Goal: Task Accomplishment & Management: Use online tool/utility

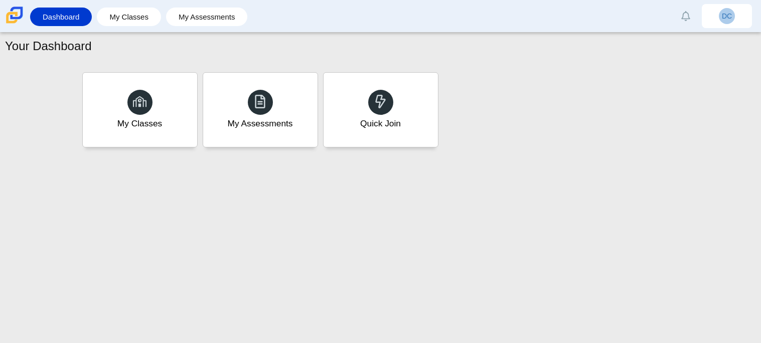
click at [361, 107] on div "Quick Join" at bounding box center [381, 110] width 114 height 74
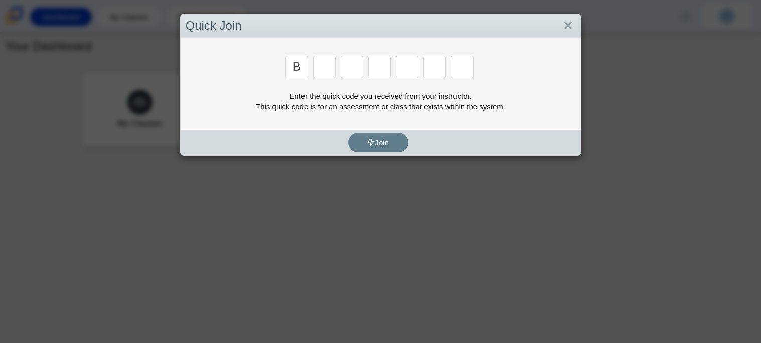
type input "B"
type input "m"
type input "3"
type input "5"
type input "3"
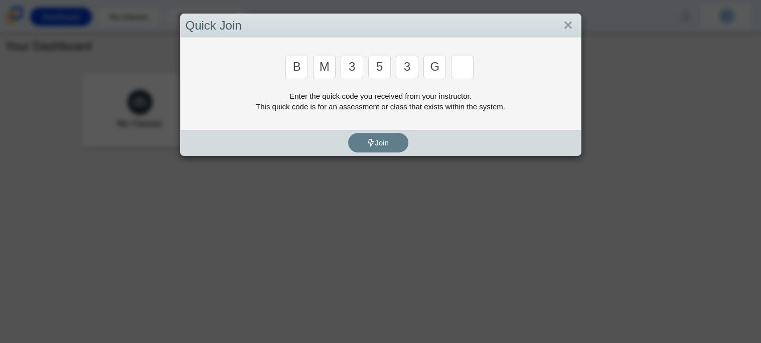
type input "g"
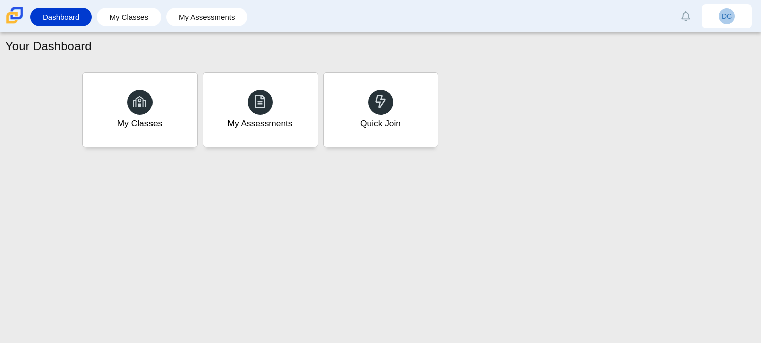
type input "b"
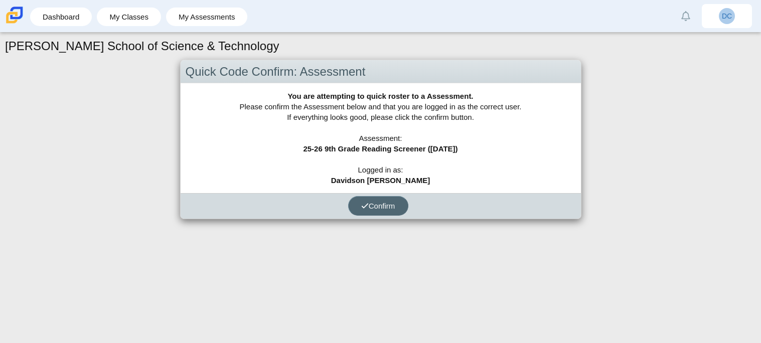
click at [395, 204] on span "Confirm" at bounding box center [378, 206] width 34 height 9
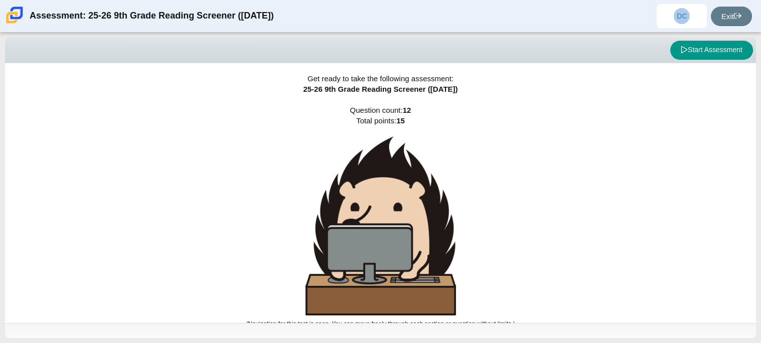
scroll to position [6, 0]
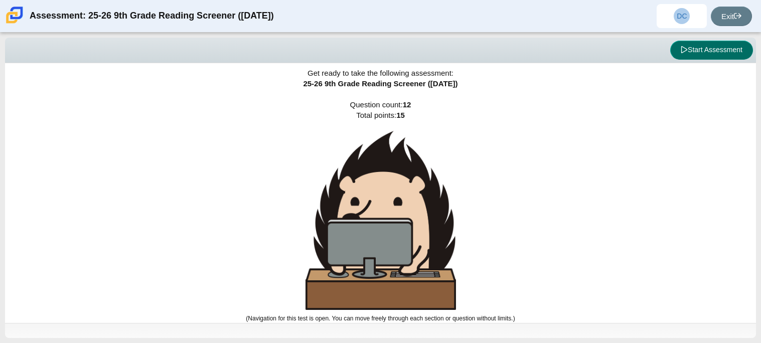
click at [713, 52] on button "Start Assessment" at bounding box center [712, 50] width 83 height 19
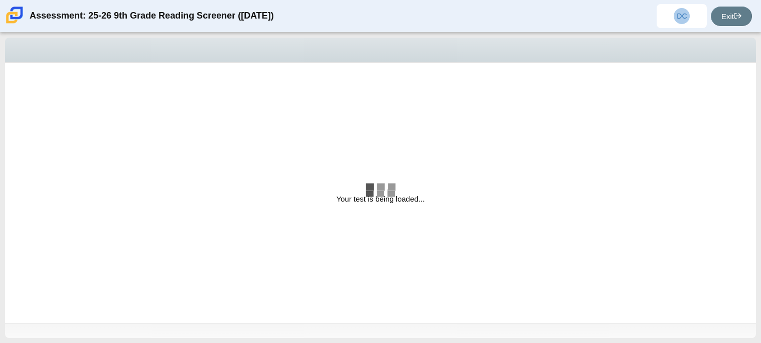
select select "ccc5b315-3c7c-471c-bf90-f22c8299c798"
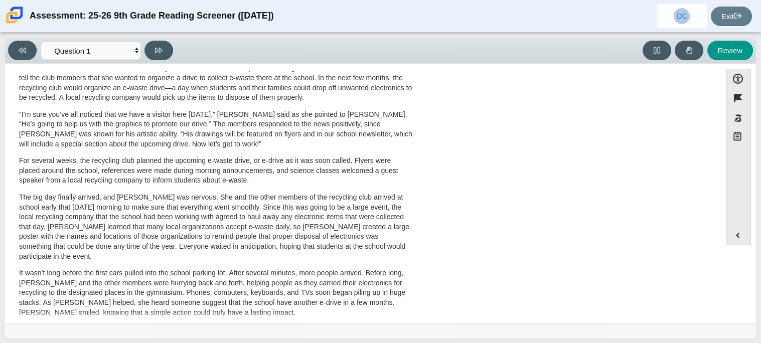
scroll to position [323, 0]
click at [415, 85] on div "A Lasting Impact Scarlett looked on with pride as she observed a fellow eighth …" at bounding box center [216, 43] width 412 height 575
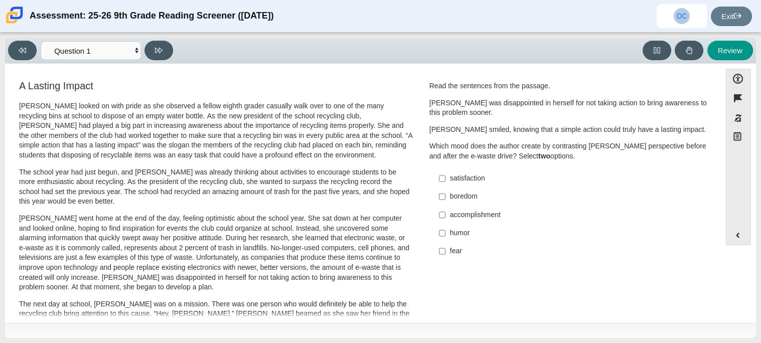
click at [363, 220] on p "Scarlett went home at the end of the day, feeling optimistic about the school y…" at bounding box center [216, 253] width 394 height 79
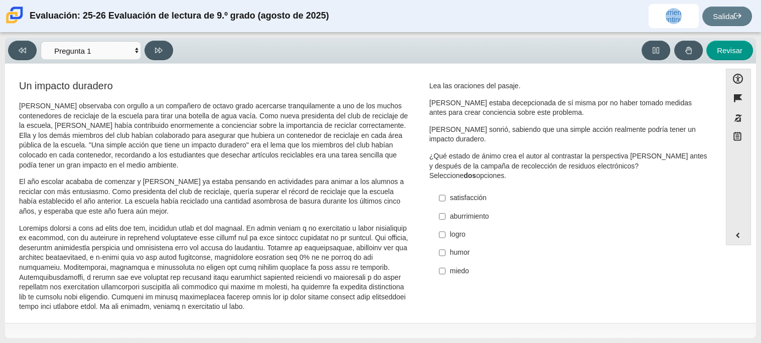
click at [444, 232] on label "logro logro" at bounding box center [570, 235] width 276 height 18
click at [444, 232] on input "logro logro" at bounding box center [442, 235] width 7 height 18
checkbox input "true"
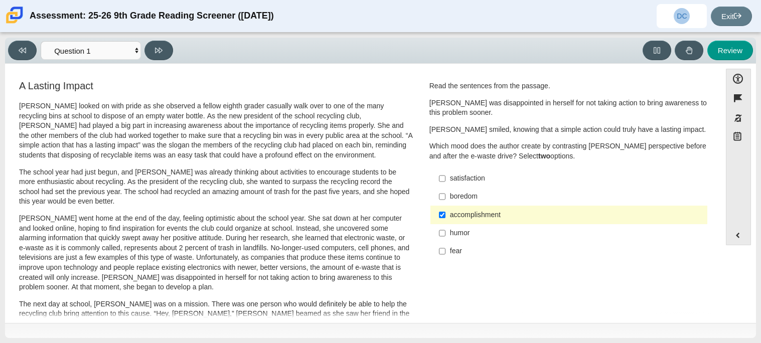
click at [706, 182] on div "Question Read the sentences from the passage. Scarlett was disappointed in hers…" at bounding box center [569, 173] width 294 height 189
click at [717, 242] on div "Accessibility options Close Color scheme Font size Zoom Change the background a…" at bounding box center [380, 193] width 741 height 248
click at [137, 49] on select "Questions Question 1 Question 2 Question 3 Question 4 Question 5 Question 6 Que…" at bounding box center [91, 50] width 100 height 19
click at [41, 41] on select "Questions Question 1 Question 2 Question 3 Question 4 Question 5 Question 6 Que…" at bounding box center [91, 50] width 100 height 19
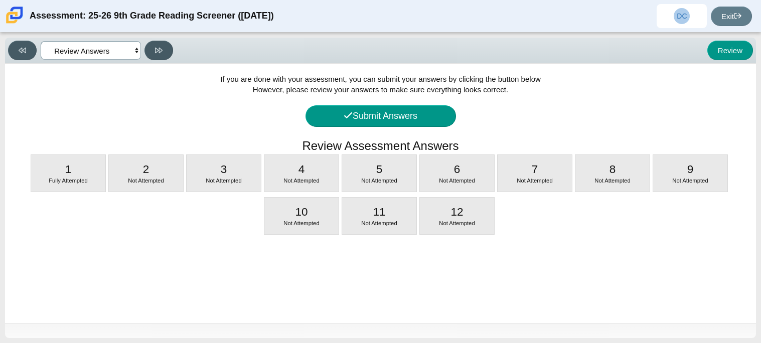
click at [130, 48] on select "Questions Question 1 Question 2 Question 3 Question 4 Question 5 Question 6 Que…" at bounding box center [91, 50] width 100 height 19
click at [41, 41] on select "Questions Question 1 Question 2 Question 3 Question 4 Question 5 Question 6 Que…" at bounding box center [91, 50] width 100 height 19
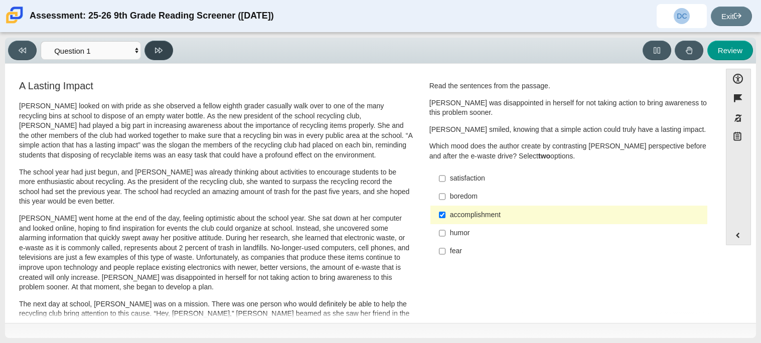
click at [168, 50] on button at bounding box center [159, 51] width 29 height 20
select select "0ff64528-ffd7-428d-b192-babfaadd44e8"
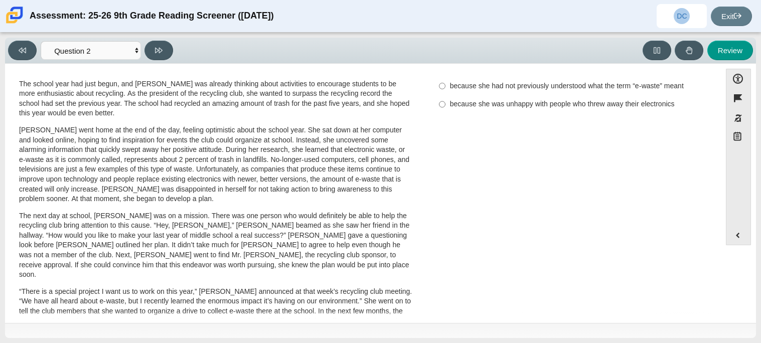
scroll to position [89, 0]
click at [455, 99] on div "because she was unhappy with people who threw away their electronics" at bounding box center [576, 104] width 253 height 10
click at [446, 95] on input "because she was unhappy with people who threw away their electronics because sh…" at bounding box center [442, 104] width 7 height 18
radio input "true"
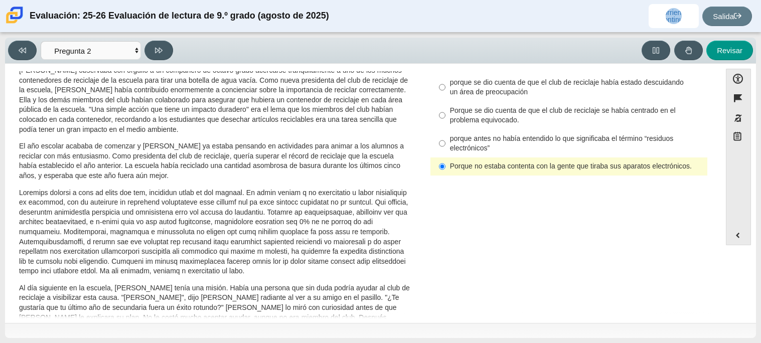
scroll to position [29, 0]
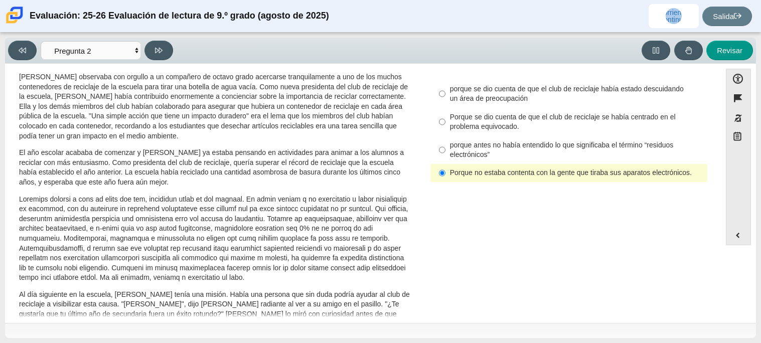
click at [538, 120] on font "Porque se dio cuenta de que el club de reciclaje se había centrado en el proble…" at bounding box center [563, 121] width 226 height 19
click at [446, 120] on input "Porque se dio cuenta de que el club de reciclaje se había centrado en el proble…" at bounding box center [442, 122] width 7 height 28
radio input "true"
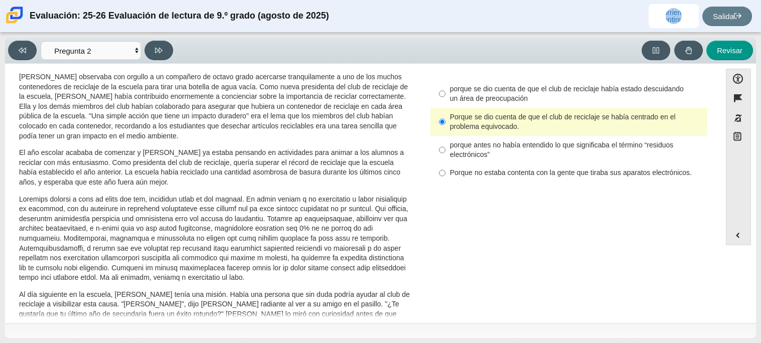
click at [558, 98] on div "porque se dio cuenta de que el club de reciclaje había estado descuidando un ár…" at bounding box center [576, 94] width 253 height 20
click at [446, 98] on input "porque se dio cuenta de que el club de reciclaje había estado descuidando un ár…" at bounding box center [442, 94] width 7 height 28
radio input "true"
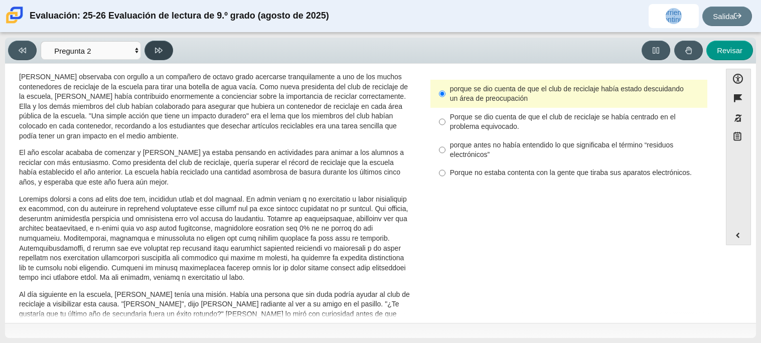
click at [164, 48] on button at bounding box center [159, 51] width 29 height 20
select select "7ce3d843-6974-4858-901c-1ff39630e843"
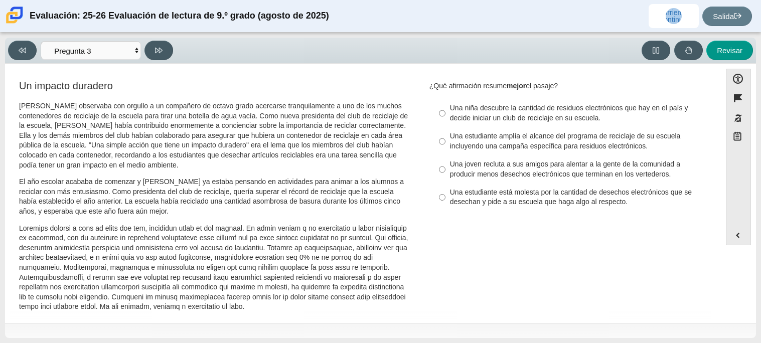
click at [531, 121] on font "Una niña descubre la cantidad de residuos electrónicos que hay en el país y dec…" at bounding box center [569, 112] width 238 height 19
click at [446, 121] on input "Una niña descubre la cantidad de residuos electrónicos que hay en el país y dec…" at bounding box center [442, 113] width 7 height 28
radio input "true"
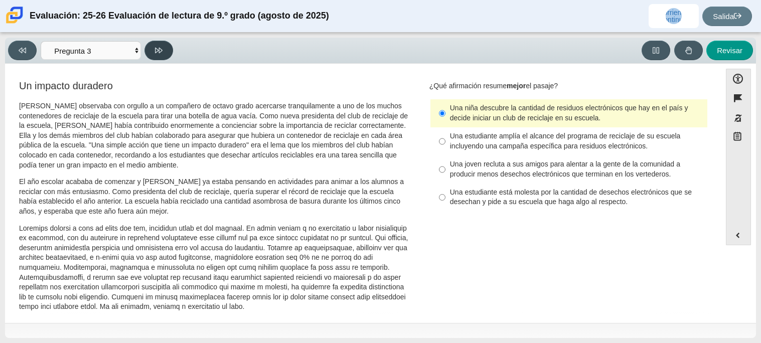
click at [156, 53] on icon at bounding box center [159, 51] width 8 height 8
select select "ca9ea0f1-49c5-4bd1-83b0-472c18652b42"
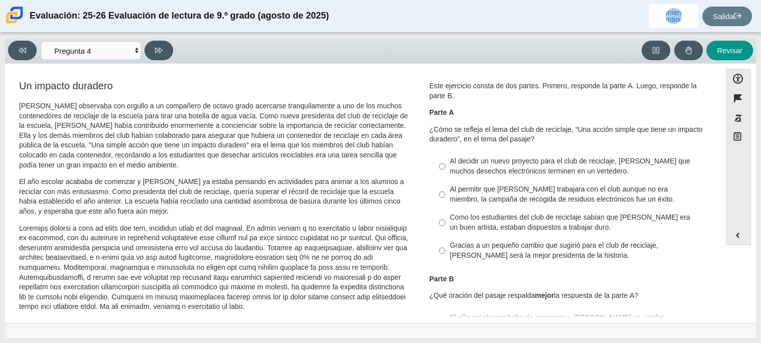
click at [606, 169] on font "Al decidir un nuevo proyecto para el club de reciclaje, Scarlett evita que much…" at bounding box center [570, 166] width 240 height 19
click at [446, 169] on input "Al decidir un nuevo proyecto para el club de reciclaje, Scarlett evita que much…" at bounding box center [442, 167] width 7 height 28
radio input "true"
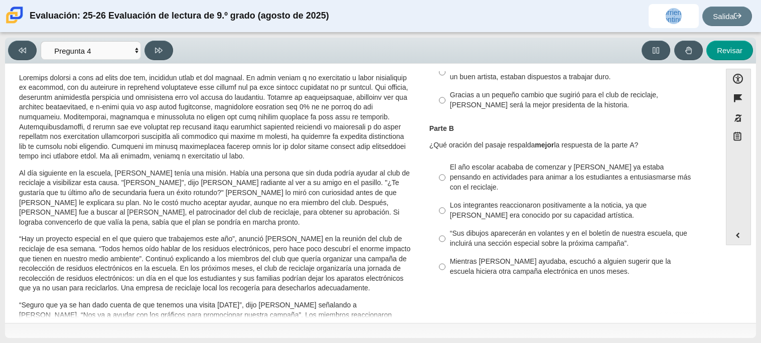
scroll to position [152, 0]
click at [606, 169] on font "El año escolar acababa de comenzar y Scarlett ya estaba pensando en actividades…" at bounding box center [570, 176] width 241 height 29
click at [446, 169] on input "El año escolar acababa de comenzar y Scarlett ya estaba pensando en actividades…" at bounding box center [442, 177] width 7 height 38
radio input "true"
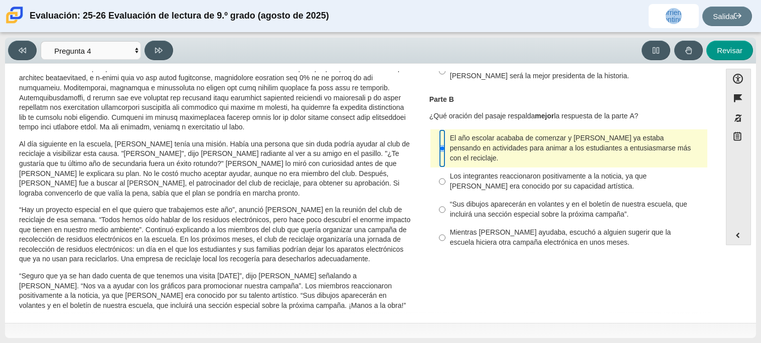
scroll to position [180, 0]
click at [462, 190] on font "Los integrantes reaccionaron positivamente a la noticia, ya que Juan Carlos era…" at bounding box center [548, 180] width 197 height 19
click at [446, 190] on input "Los integrantes reaccionaron positivamente a la noticia, ya que Juan Carlos era…" at bounding box center [442, 181] width 7 height 28
radio input "true"
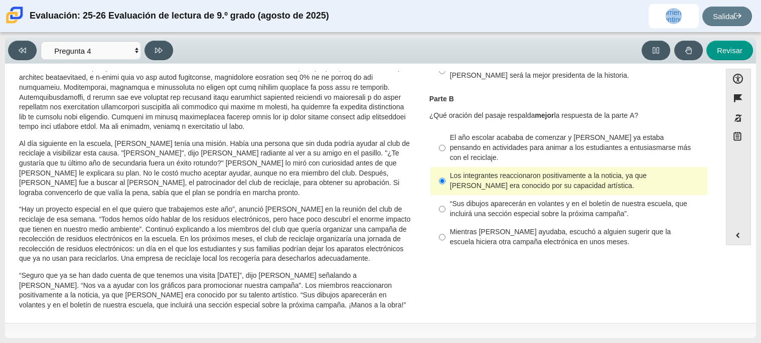
click at [486, 144] on font "El año escolar acababa de comenzar y Scarlett ya estaba pensando en actividades…" at bounding box center [570, 147] width 241 height 29
click at [446, 144] on input "El año escolar acababa de comenzar y Scarlett ya estaba pensando en actividades…" at bounding box center [442, 148] width 7 height 38
radio input "true"
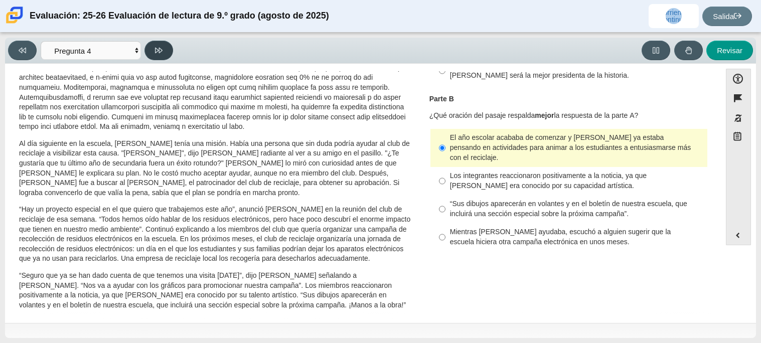
click at [158, 55] on button at bounding box center [159, 51] width 29 height 20
select select "e41f1a79-e29f-4095-8030-a53364015bed"
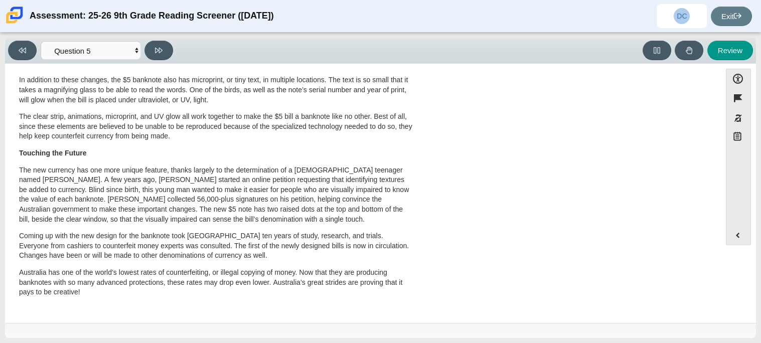
scroll to position [0, 0]
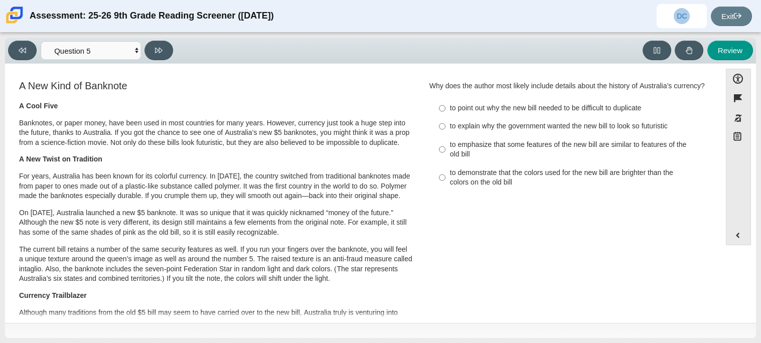
click at [222, 52] on div "Review" at bounding box center [465, 51] width 577 height 20
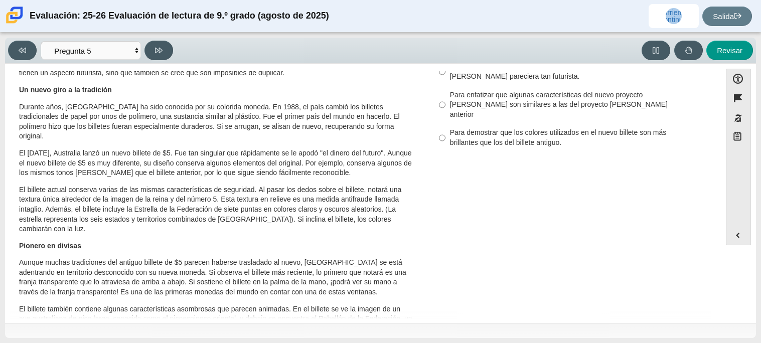
scroll to position [81, 0]
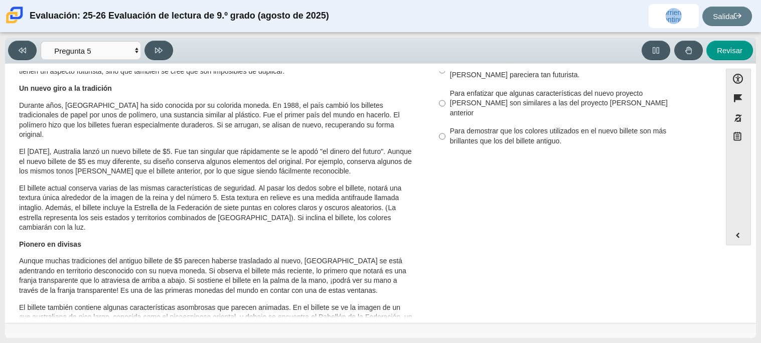
click at [240, 216] on p "El billete actual conserva varias de las mismas características de seguridad. A…" at bounding box center [216, 208] width 394 height 49
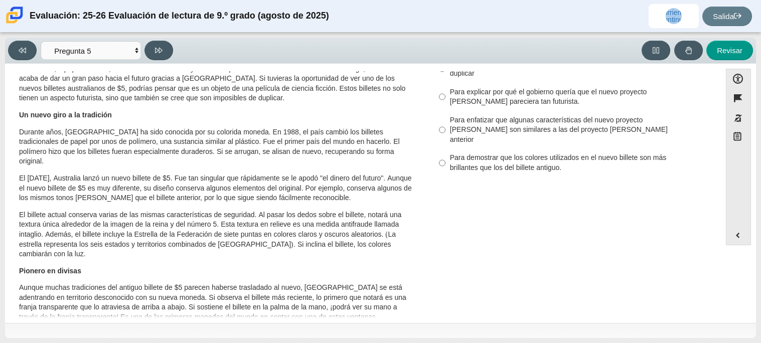
scroll to position [52, 0]
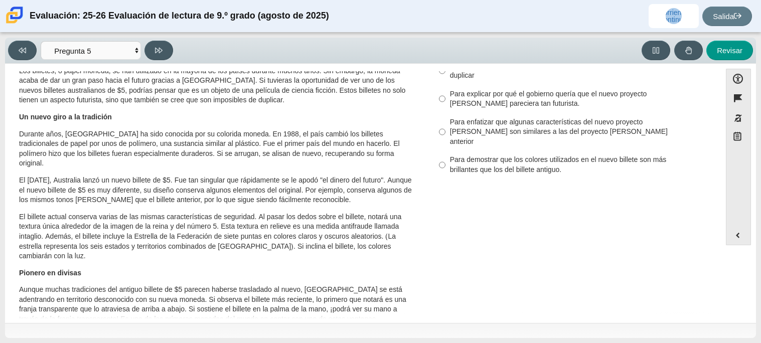
click at [504, 155] on font "Para demostrar que los colores utilizados en el nuevo billete son más brillante…" at bounding box center [558, 164] width 217 height 19
click at [446, 155] on input "Para demostrar que los colores utilizados en el nuevo billete son más brillante…" at bounding box center [442, 165] width 7 height 28
radio input "true"
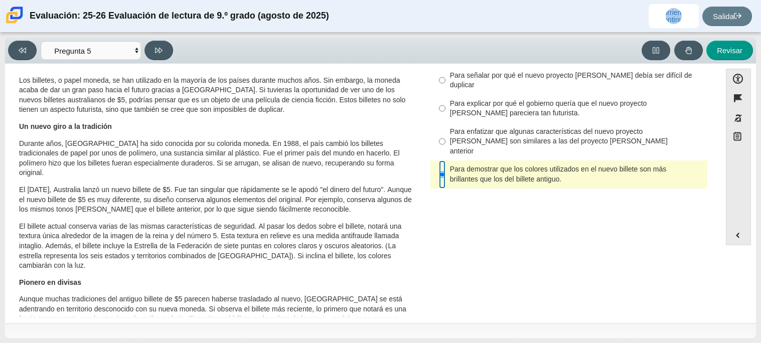
scroll to position [36, 0]
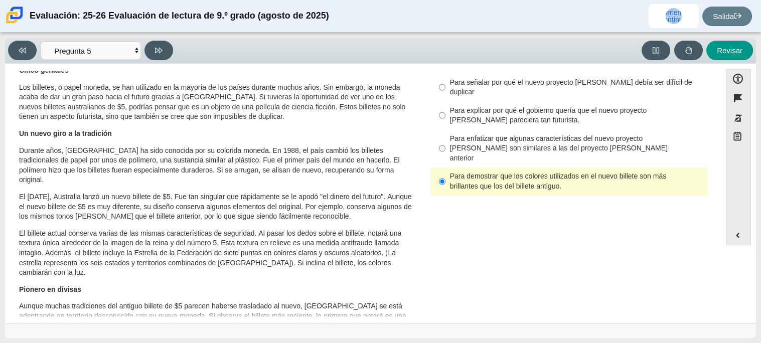
click at [503, 136] on font "Para enfatizar que algunas características del nuevo proyecto de ley son simila…" at bounding box center [559, 148] width 218 height 29
click at [446, 136] on input "Para enfatizar que algunas características del nuevo proyecto de ley son simila…" at bounding box center [442, 149] width 7 height 38
radio input "true"
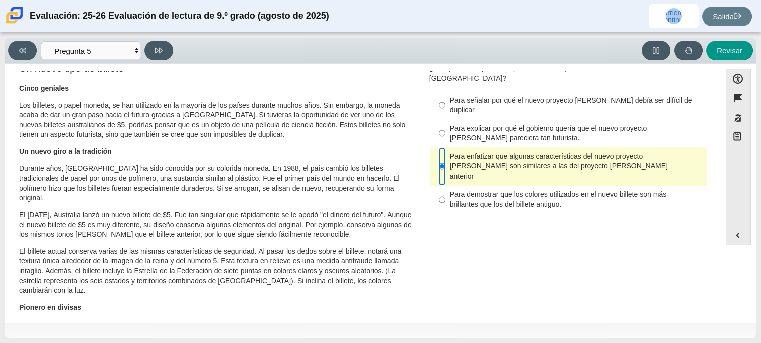
scroll to position [17, 0]
click at [556, 106] on label "Para señalar por qué el nuevo proyecto de ley debía ser difícil de duplicar Par…" at bounding box center [570, 106] width 276 height 28
click at [446, 106] on input "Para señalar por qué el nuevo proyecto de ley debía ser difícil de duplicar Par…" at bounding box center [442, 106] width 7 height 28
radio input "true"
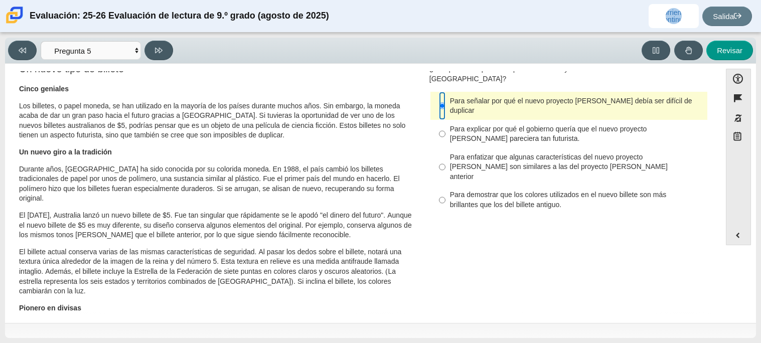
scroll to position [0, 0]
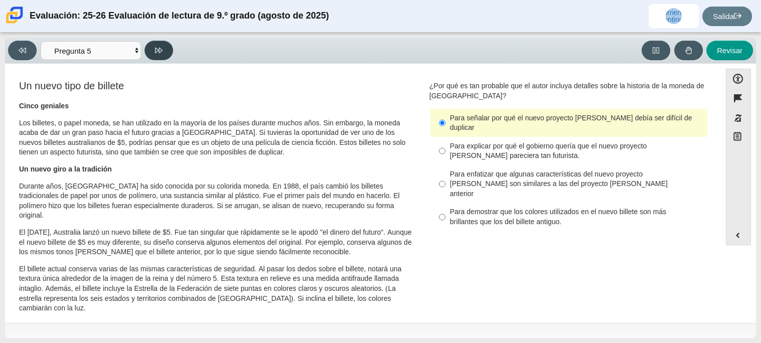
click at [154, 45] on button at bounding box center [159, 51] width 29 height 20
select select "69146e31-7b3d-4a3e-9ce6-f30c24342ae0"
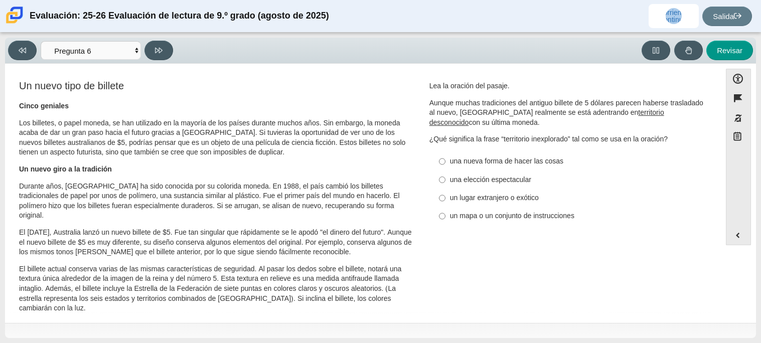
click at [493, 191] on label "un lugar extranjero o exótico un lugar extranjero o exótico" at bounding box center [570, 198] width 276 height 18
click at [446, 191] on input "un lugar extranjero o exótico un lugar extranjero o exótico" at bounding box center [442, 198] width 7 height 18
radio input "true"
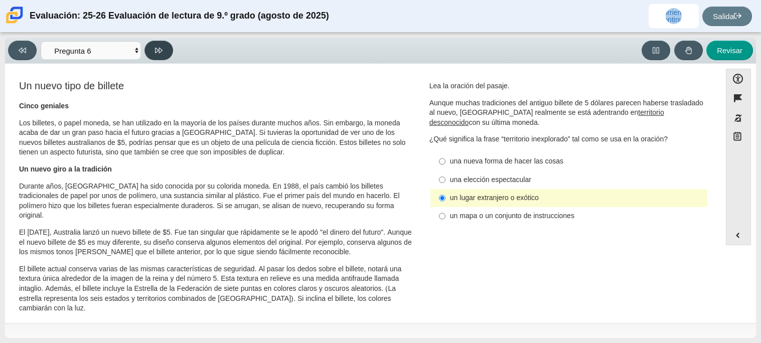
click at [168, 53] on button at bounding box center [159, 51] width 29 height 20
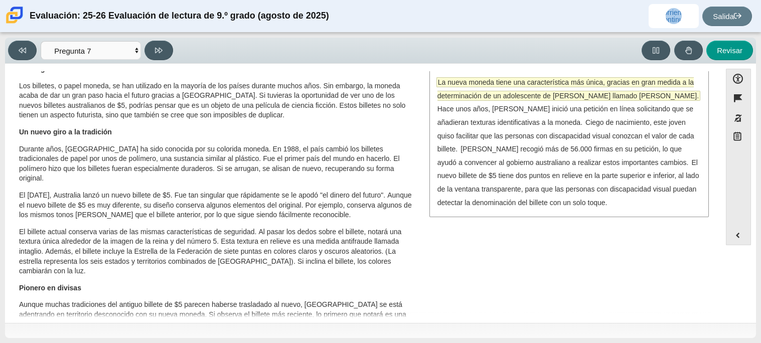
scroll to position [38, 0]
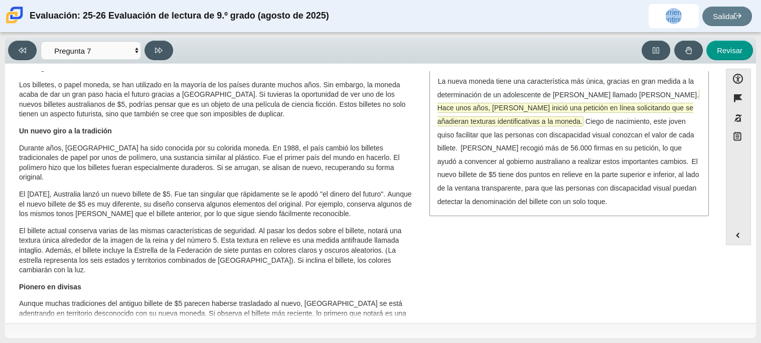
click at [564, 108] on font "Hace unos años, McLeod inició una petición en línea solicitando que se añadiera…" at bounding box center [566, 114] width 256 height 23
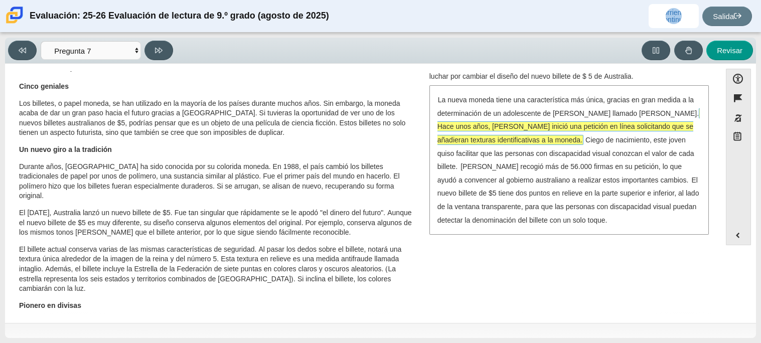
scroll to position [0, 0]
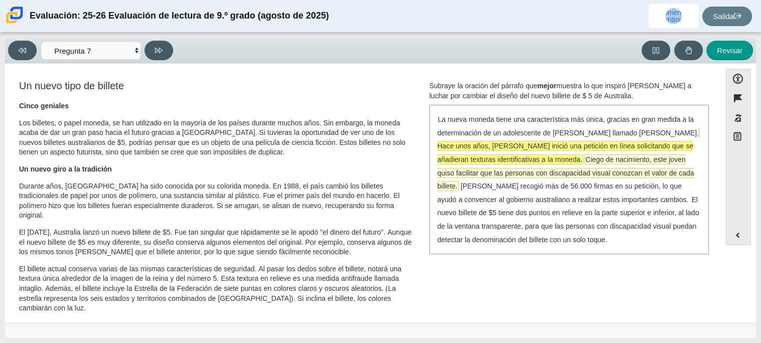
click at [612, 168] on font "Ciego de nacimiento, este joven quiso facilitar que las personas con discapacid…" at bounding box center [566, 173] width 257 height 36
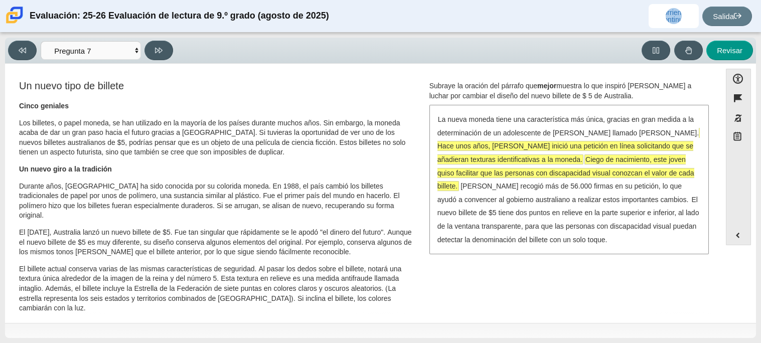
click at [591, 145] on font "Hace unos años, McLeod inició una petición en línea solicitando que se añadiera…" at bounding box center [566, 153] width 256 height 23
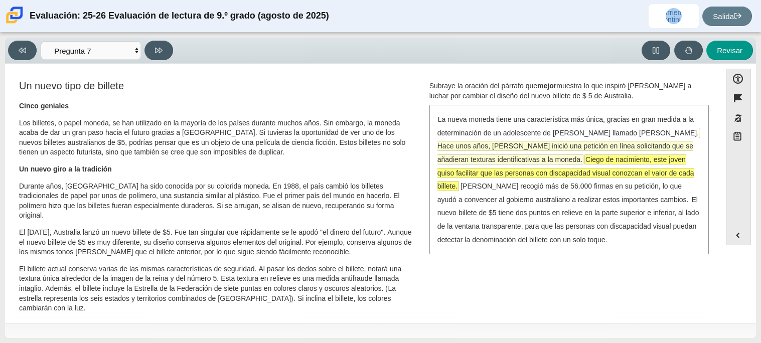
click at [578, 150] on font "Hace unos años, McLeod inició una petición en línea solicitando que se añadiera…" at bounding box center [566, 153] width 256 height 23
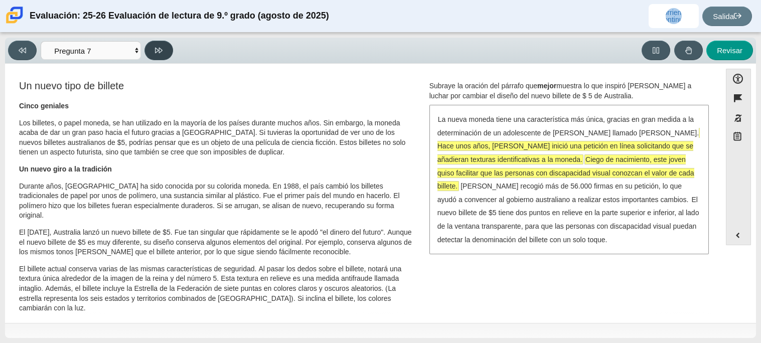
click at [158, 47] on icon at bounding box center [159, 51] width 8 height 8
select select "ea8338c2-a6a3-418e-a305-2b963b54a290"
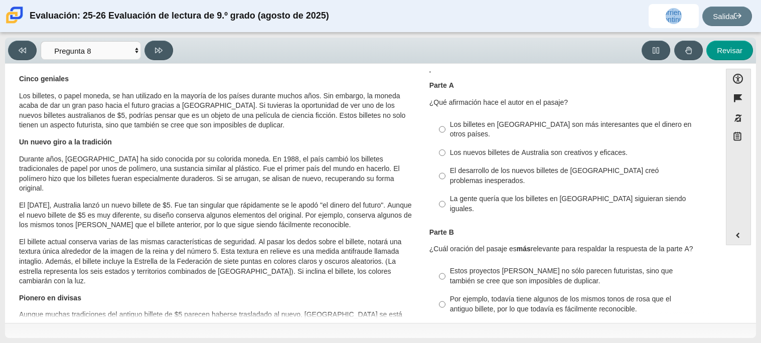
scroll to position [29, 0]
click at [499, 121] on font "Los billetes en Australia son más interesantes que el dinero en otros países." at bounding box center [571, 127] width 242 height 19
click at [446, 121] on input "Los billetes en Australia son más interesantes que el dinero en otros países. L…" at bounding box center [442, 128] width 7 height 28
radio input "true"
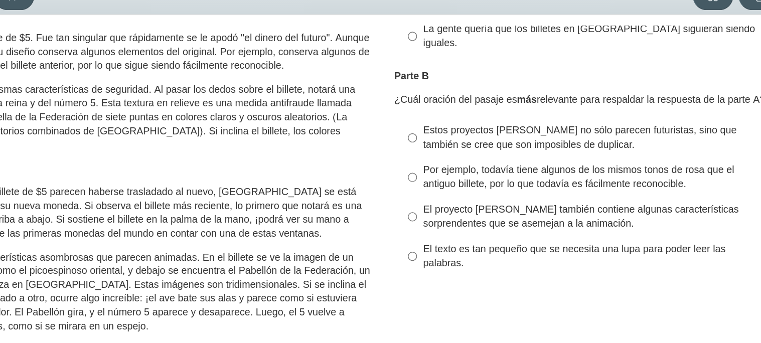
scroll to position [154, 0]
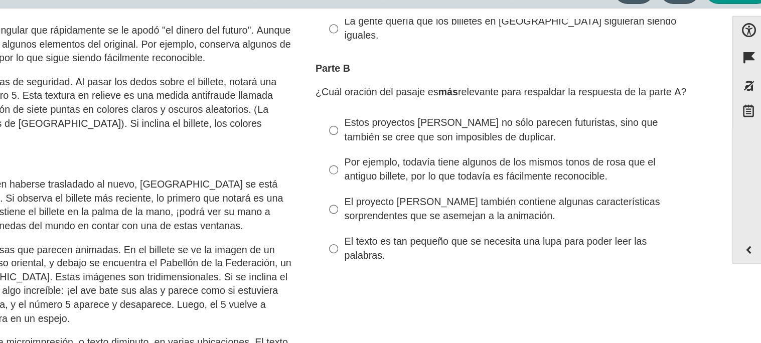
click at [545, 141] on label "Estos proyectos de ley no sólo parecen futuristas, sino que también se cree que…" at bounding box center [570, 150] width 276 height 28
click at [446, 141] on input "Estos proyectos de ley no sólo parecen futuristas, sino que también se cree que…" at bounding box center [442, 150] width 7 height 28
radio input "true"
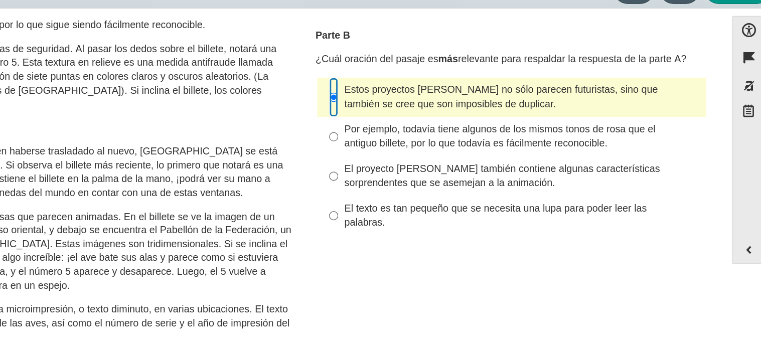
scroll to position [175, 0]
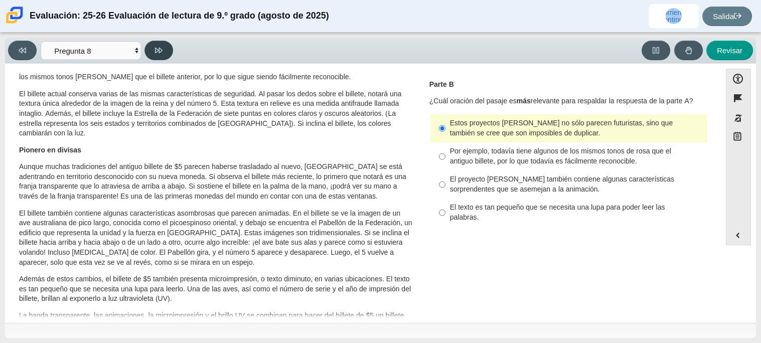
click at [167, 55] on button at bounding box center [159, 51] width 29 height 20
select select "89f058d6-b15c-4ef5-a4b3-fdaffb8868b6"
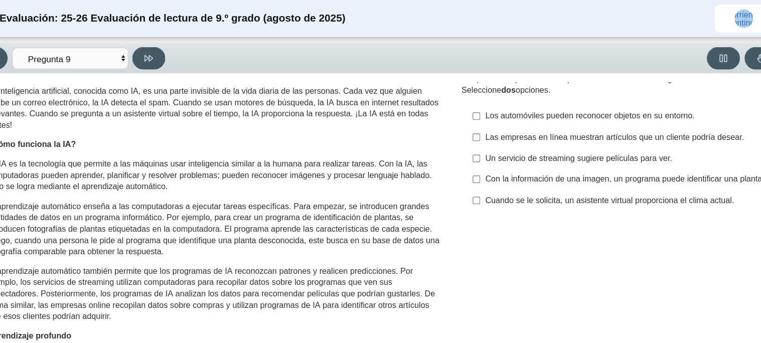
scroll to position [0, 0]
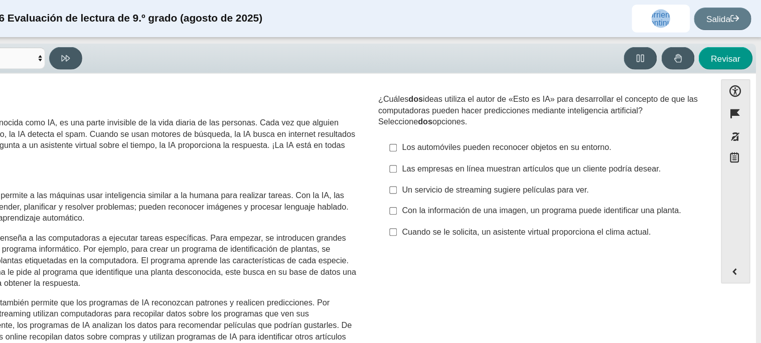
click at [493, 166] on font "Un servicio de streaming sugiere películas para ver." at bounding box center [531, 164] width 162 height 9
click at [446, 166] on input "Un servicio de streaming sugiere películas para ver. Un servicio de streaming s…" at bounding box center [442, 165] width 7 height 18
checkbox input "true"
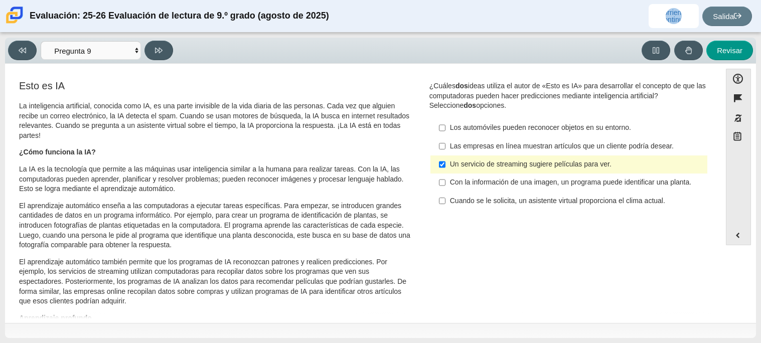
click at [507, 187] on font "Con la información de una imagen, un programa puede identificar una planta." at bounding box center [570, 182] width 241 height 9
click at [446, 187] on input "Con la información de una imagen, un programa puede identificar una planta. Con…" at bounding box center [442, 183] width 7 height 18
checkbox input "true"
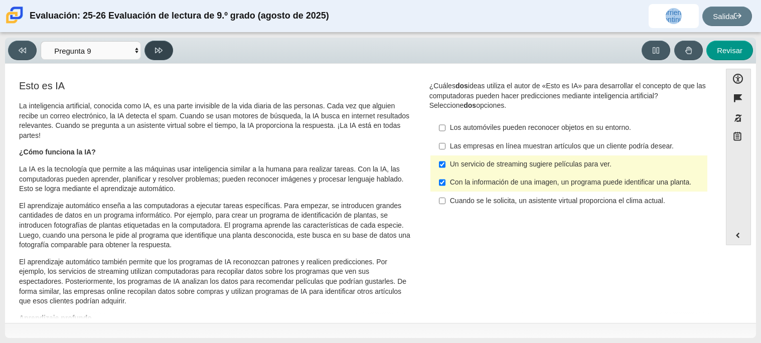
click at [168, 50] on button at bounding box center [159, 51] width 29 height 20
select select "cdf3c14e-a918-44d1-9b63-3db0fa81641e"
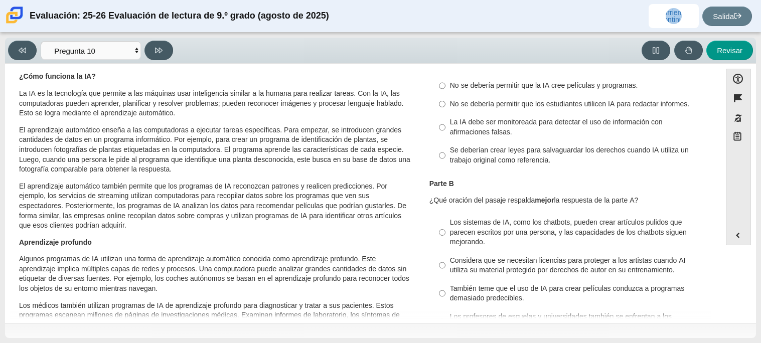
scroll to position [62, 0]
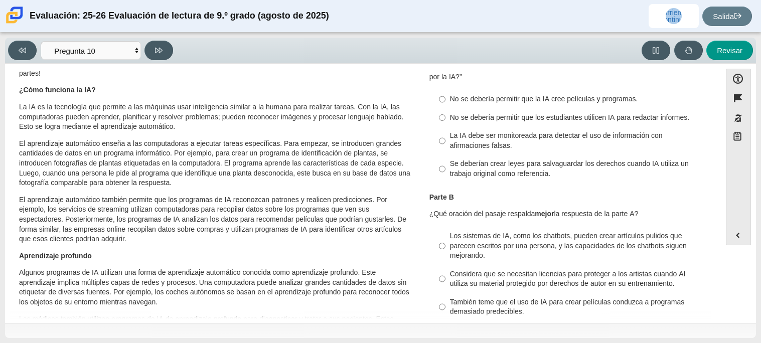
click at [542, 142] on div "La IA debe ser monitoreada para detectar el uso de información con afirmaciones…" at bounding box center [576, 141] width 253 height 20
click at [446, 142] on input "La IA debe ser monitoreada para detectar el uso de información con afirmaciones…" at bounding box center [442, 141] width 7 height 28
radio input "true"
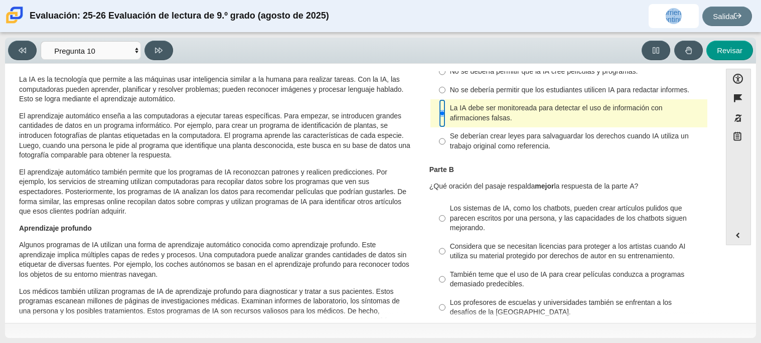
scroll to position [92, 0]
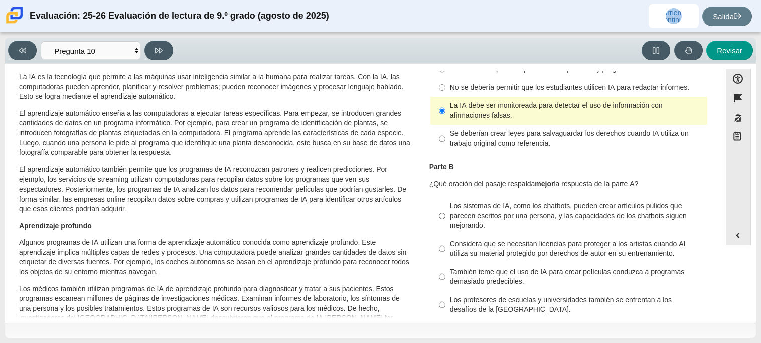
click at [523, 140] on font "Se deberían crear leyes para salvaguardar los derechos cuando IA utiliza un tra…" at bounding box center [569, 138] width 239 height 19
click at [446, 140] on input "Se deberían crear leyes para salvaguardar los derechos cuando IA utiliza un tra…" at bounding box center [442, 139] width 7 height 28
radio input "true"
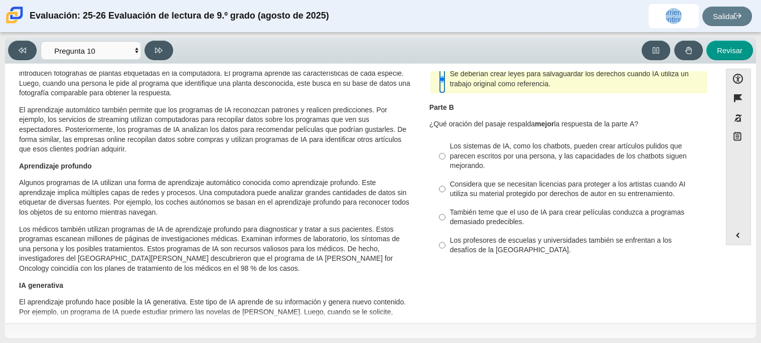
scroll to position [154, 0]
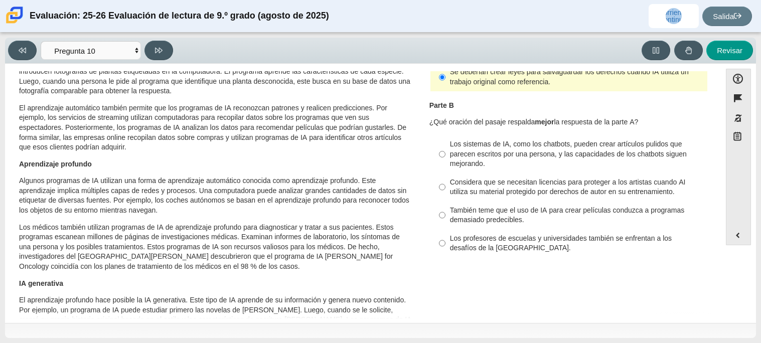
click at [496, 190] on font "Considera que se necesitan licencias para proteger a los artistas cuando AI uti…" at bounding box center [568, 187] width 236 height 19
click at [446, 190] on input "Considera que se necesitan licencias para proteger a los artistas cuando AI uti…" at bounding box center [442, 187] width 7 height 28
radio input "true"
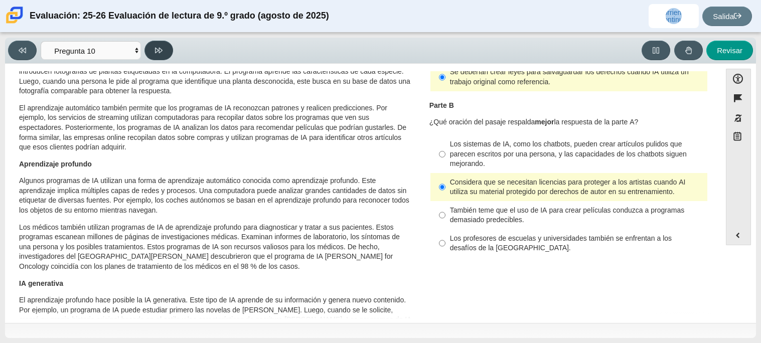
click at [167, 45] on button at bounding box center [159, 51] width 29 height 20
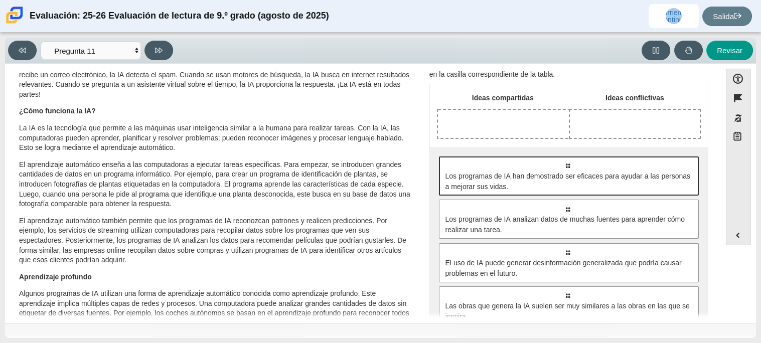
scroll to position [43, 0]
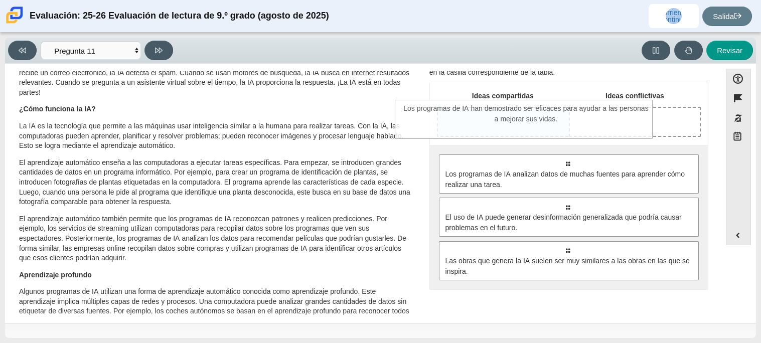
drag, startPoint x: 522, startPoint y: 187, endPoint x: 480, endPoint y: 132, distance: 68.5
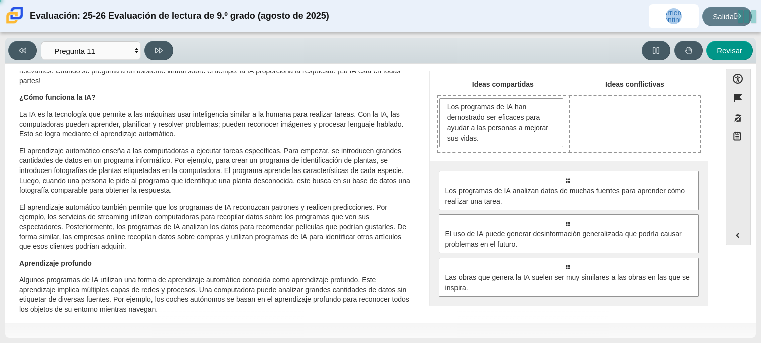
scroll to position [54, 0]
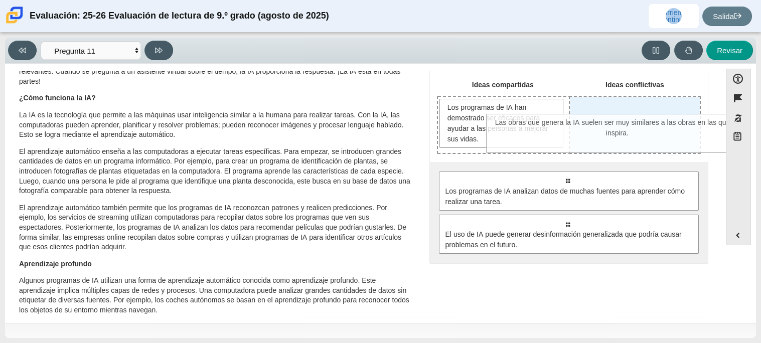
drag, startPoint x: 535, startPoint y: 289, endPoint x: 585, endPoint y: 146, distance: 152.1
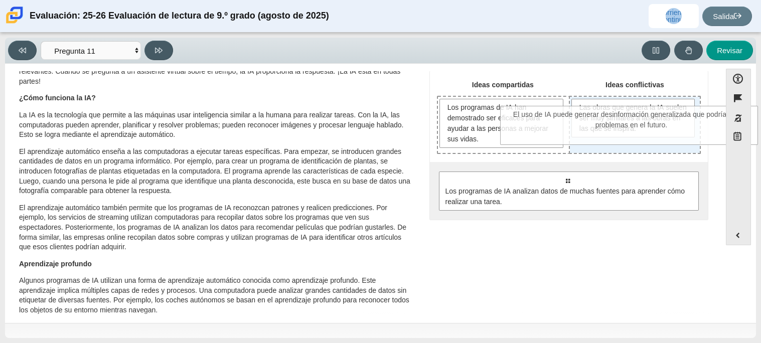
drag, startPoint x: 552, startPoint y: 251, endPoint x: 617, endPoint y: 143, distance: 125.9
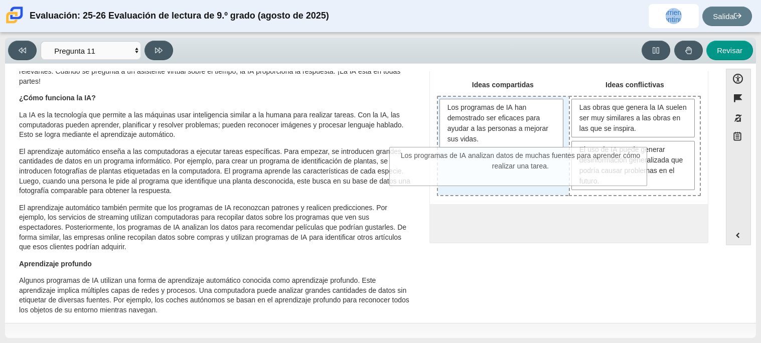
drag, startPoint x: 557, startPoint y: 247, endPoint x: 510, endPoint y: 181, distance: 80.6
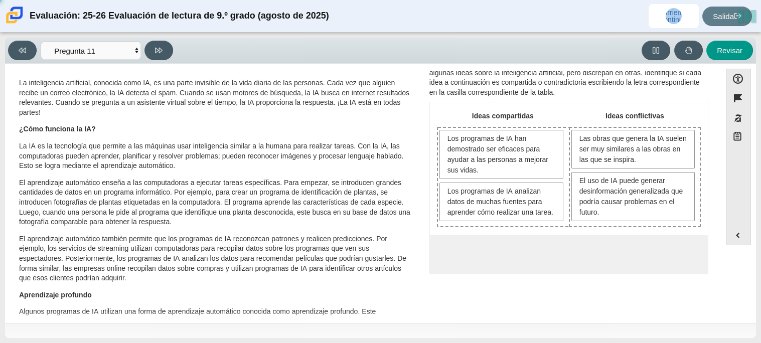
scroll to position [0, 0]
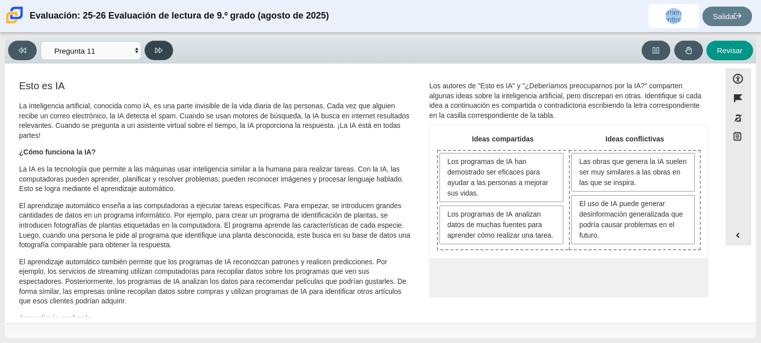
click at [164, 51] on button at bounding box center [159, 51] width 29 height 20
select select "c3effed4-44ce-4a19-bd96-1787f34e9b4c"
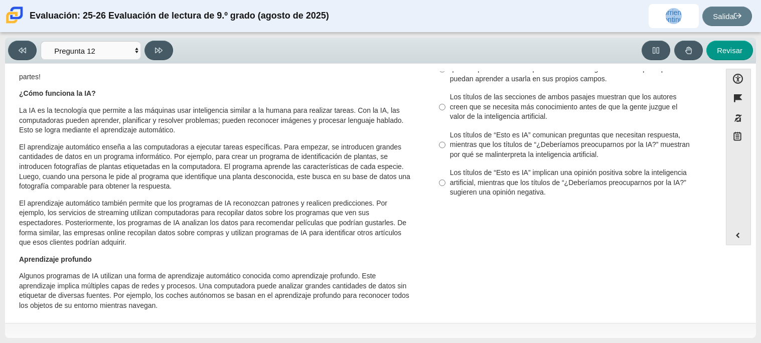
scroll to position [52, 0]
